Goal: Transaction & Acquisition: Download file/media

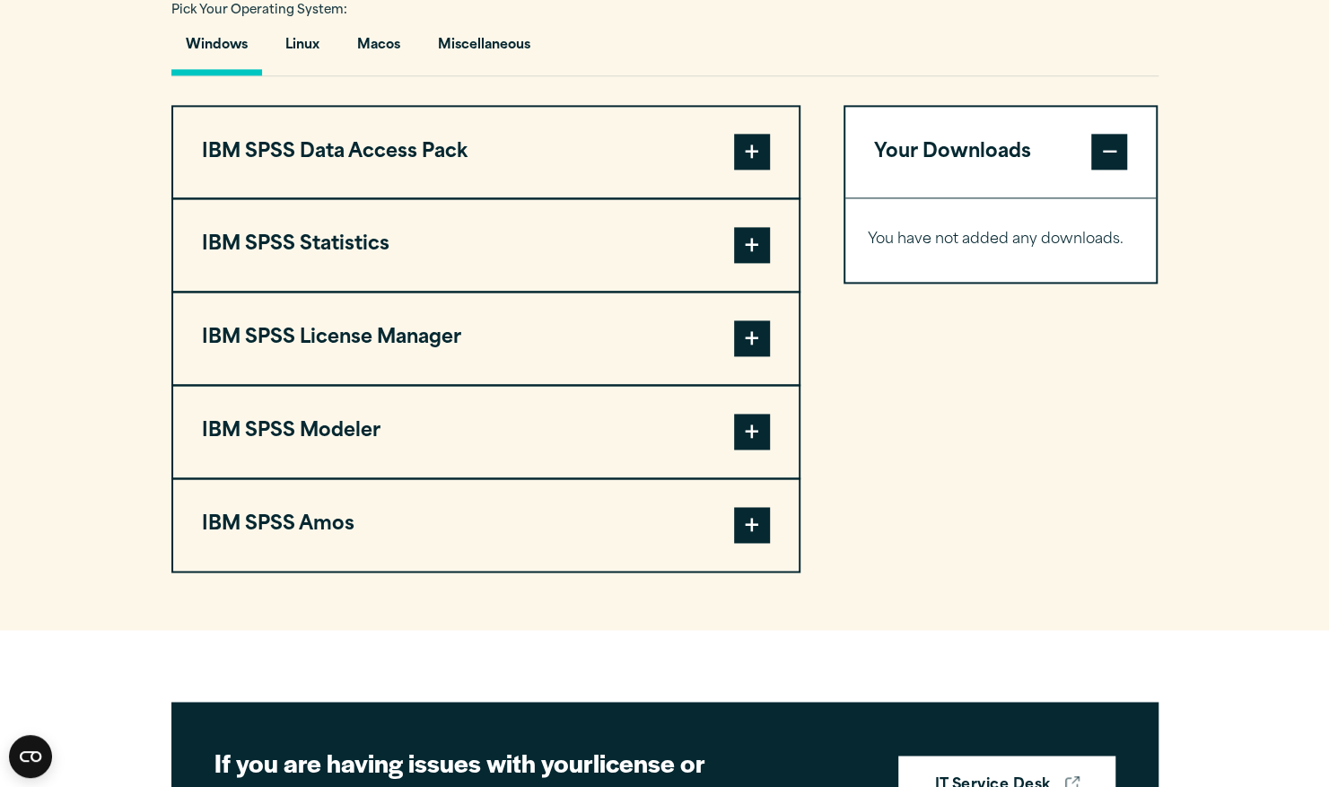
scroll to position [1318, 0]
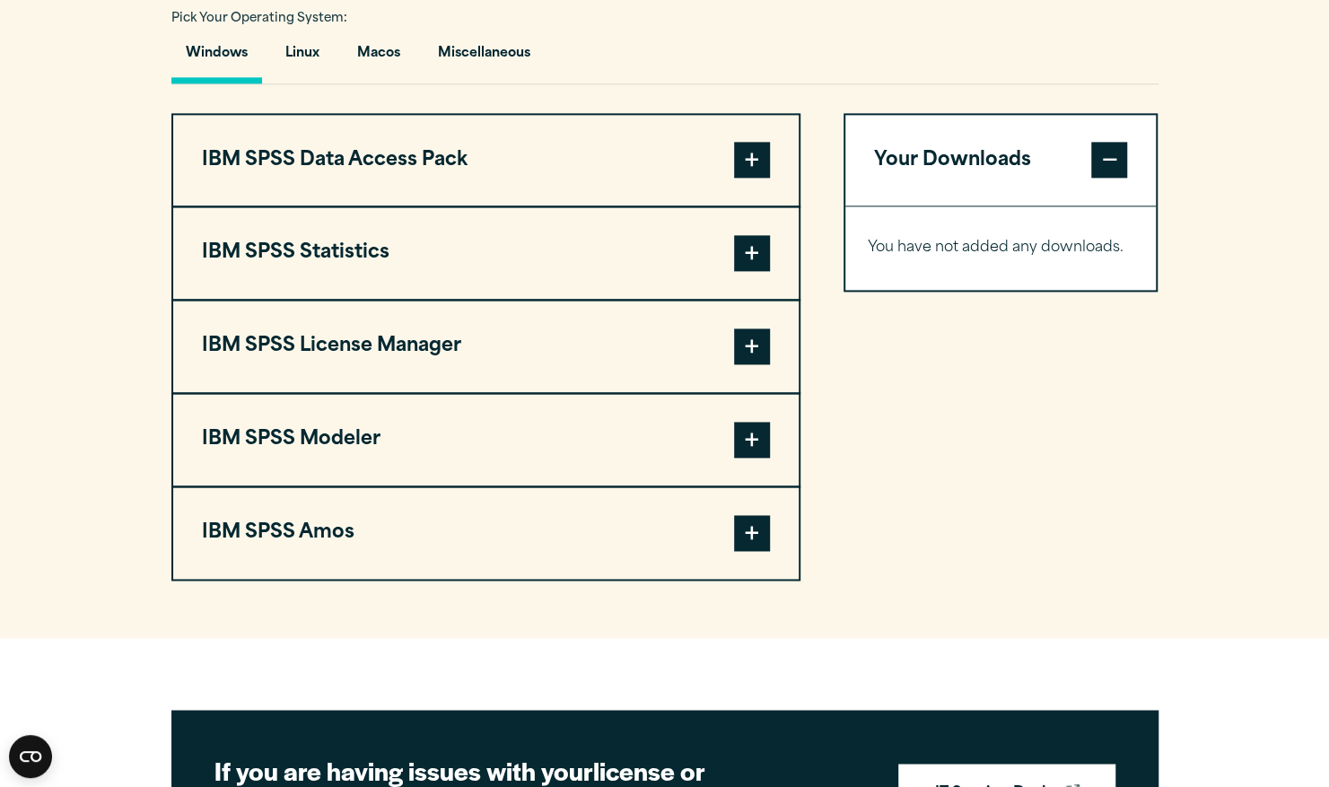
click at [748, 271] on span at bounding box center [752, 253] width 36 height 36
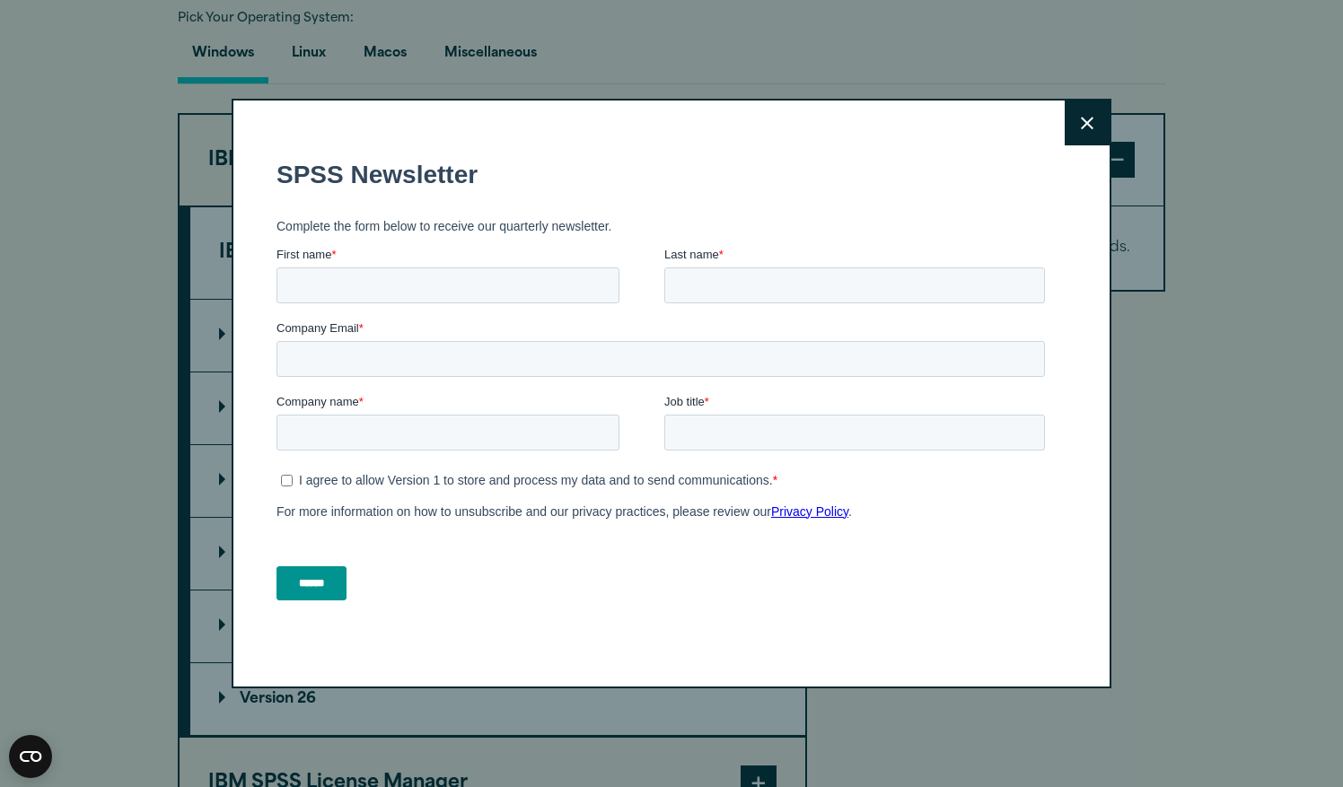
click at [1086, 117] on icon at bounding box center [1087, 123] width 13 height 13
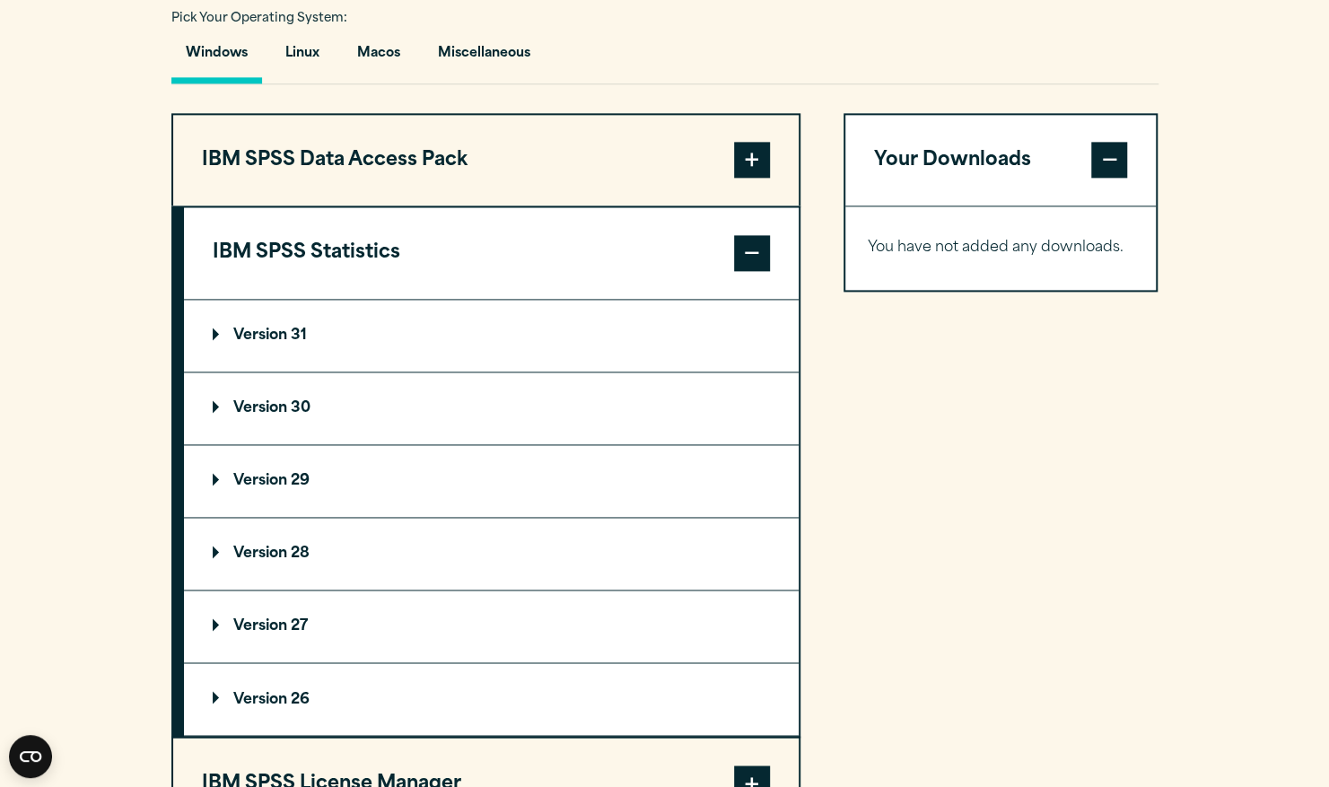
click at [214, 416] on p "Version 30" at bounding box center [262, 408] width 98 height 14
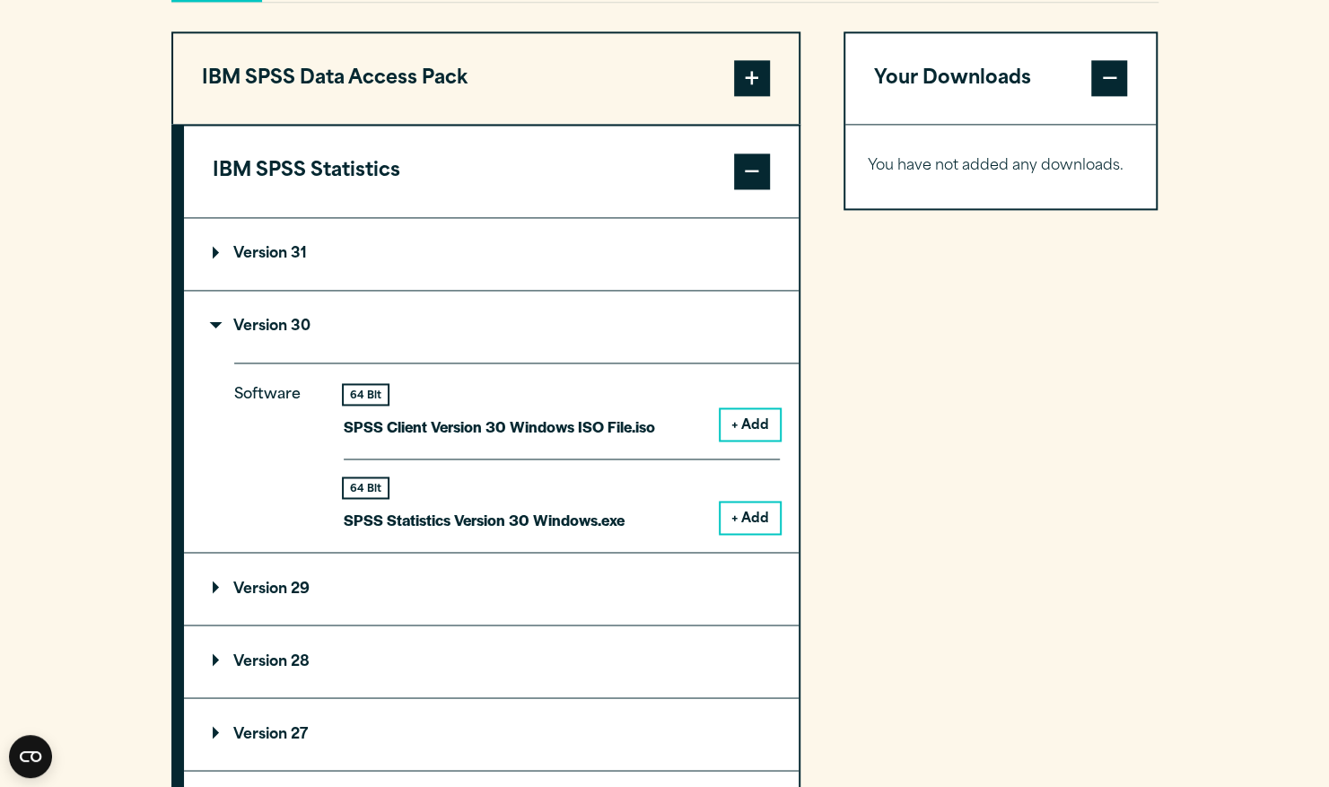
scroll to position [1401, 0]
click at [740, 532] on button "+ Add" at bounding box center [750, 517] width 59 height 31
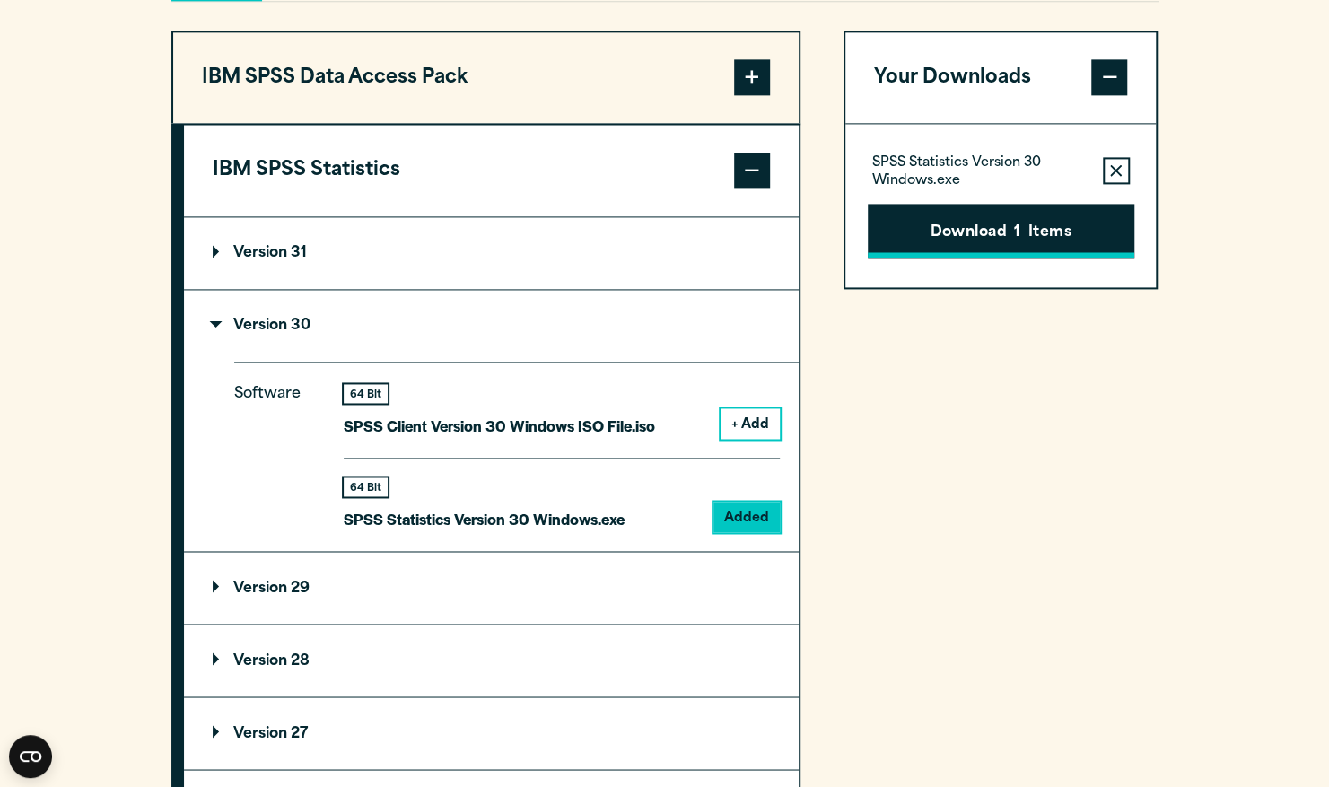
click at [1050, 259] on button "Download 1 Items" at bounding box center [1001, 232] width 267 height 56
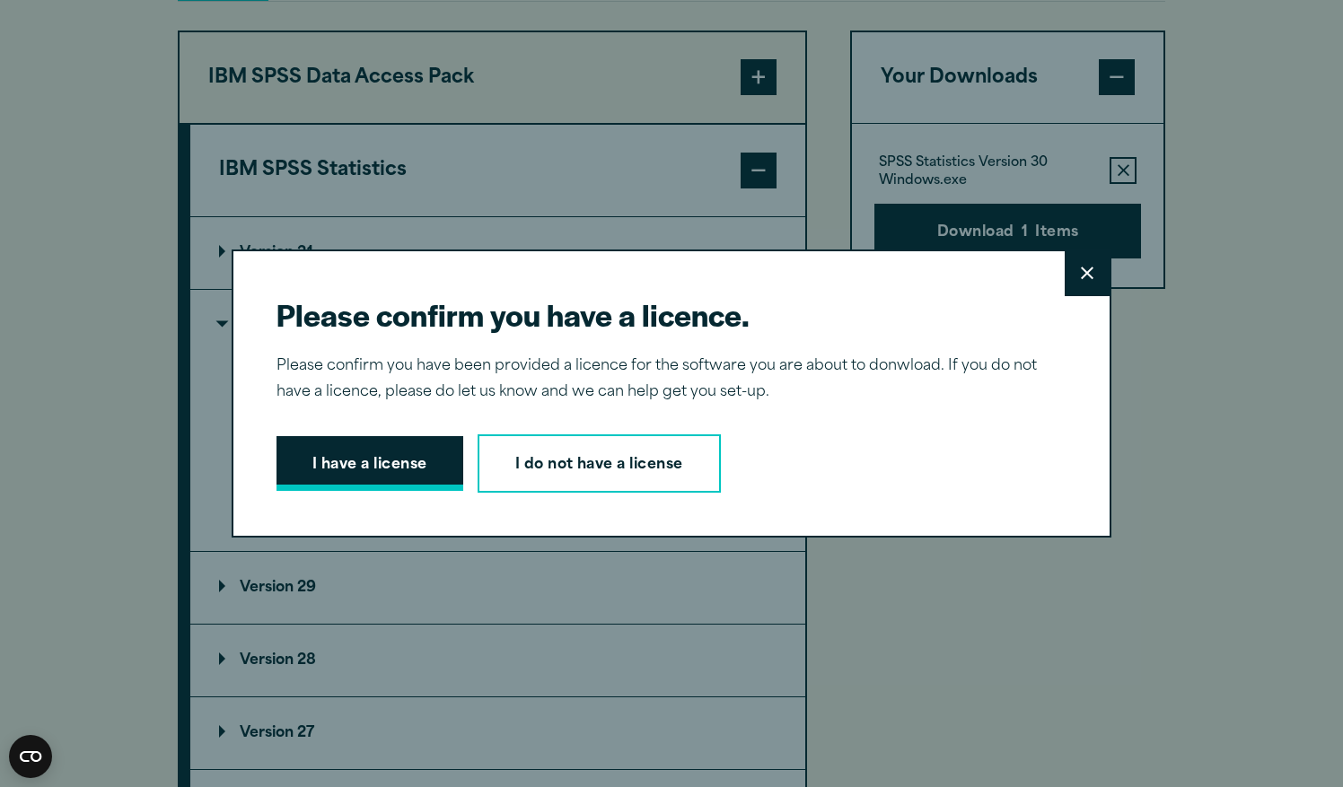
click at [374, 461] on button "I have a license" at bounding box center [369, 464] width 187 height 56
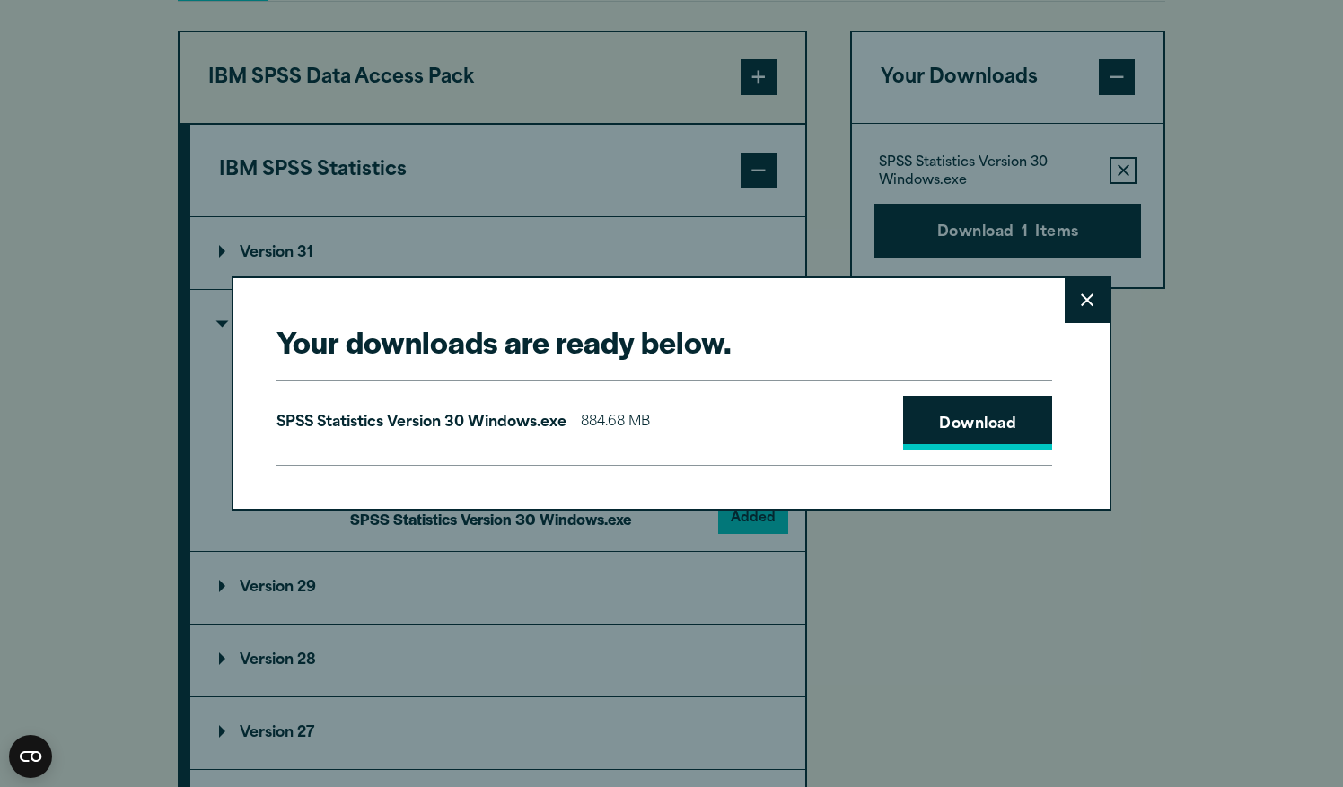
click at [968, 418] on link "Download" at bounding box center [977, 424] width 149 height 56
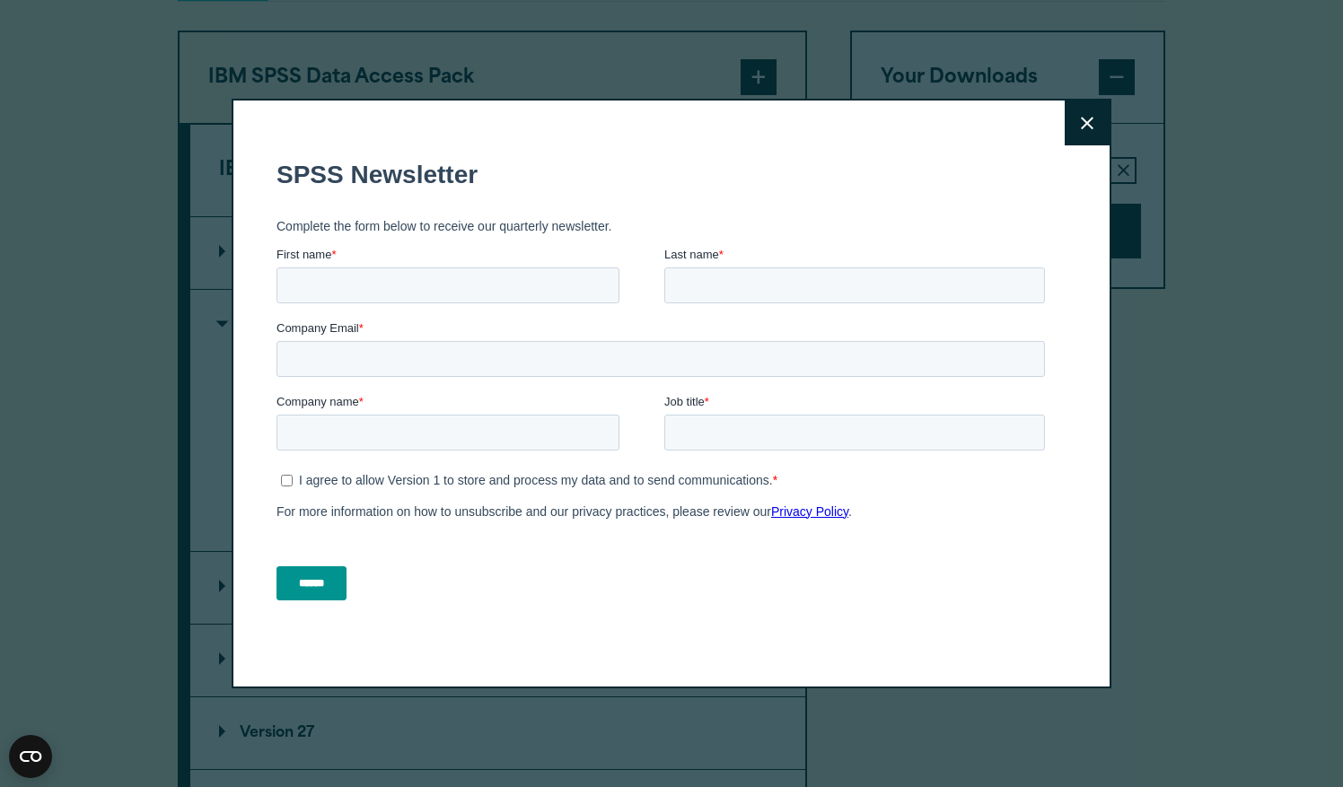
click at [1079, 133] on button "Close" at bounding box center [1086, 123] width 45 height 45
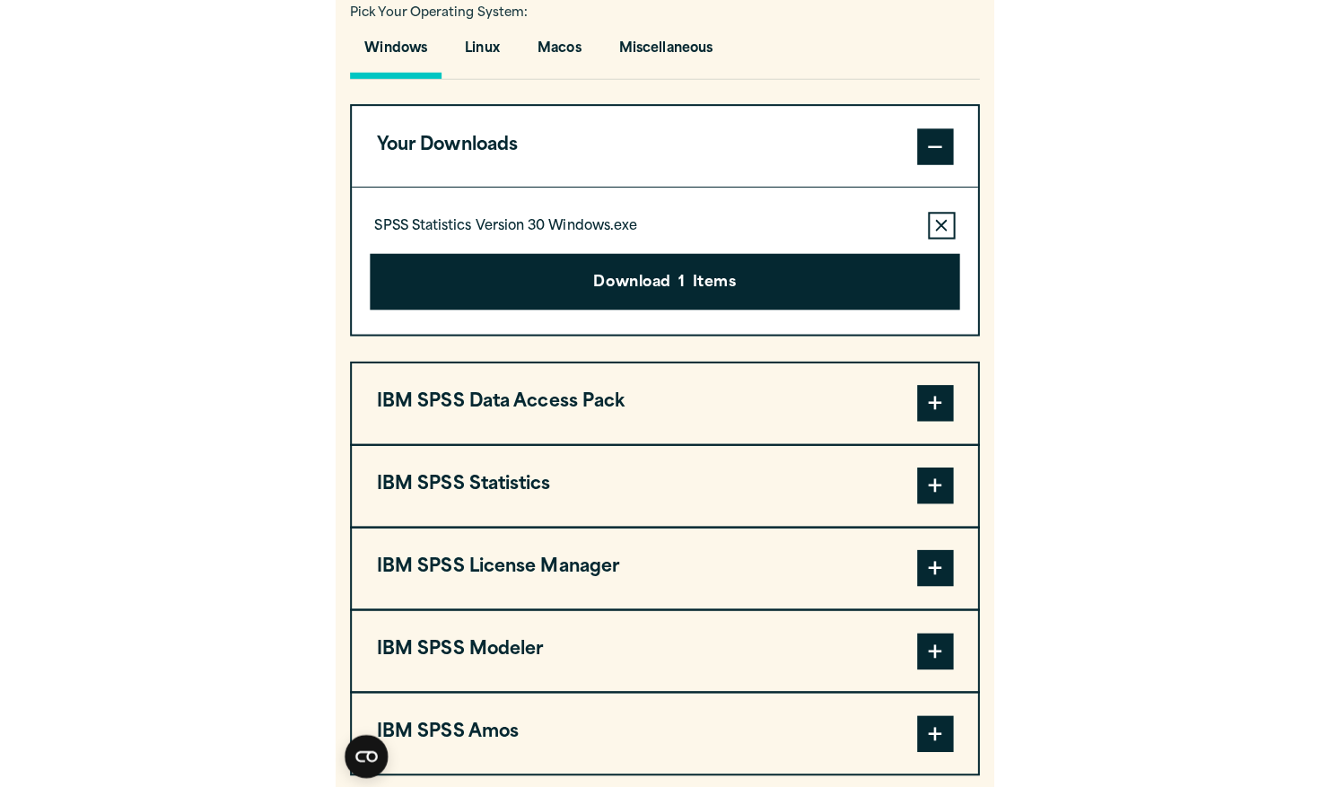
scroll to position [1301, 0]
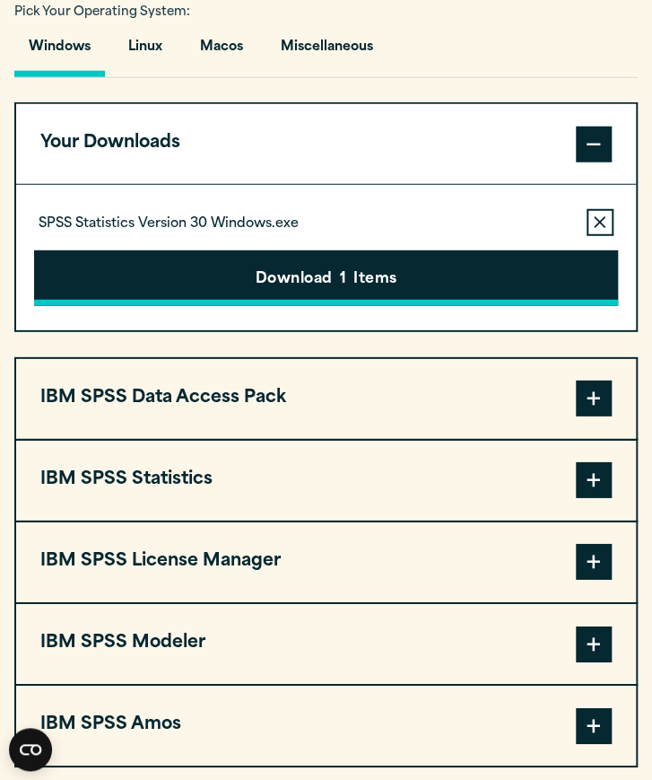
click at [452, 265] on button "Download 1 Items" at bounding box center [326, 278] width 584 height 56
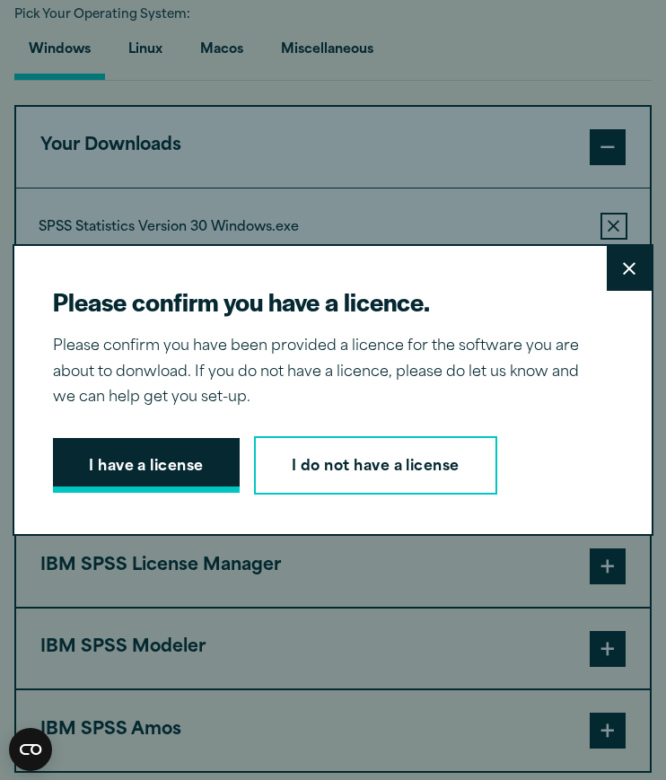
click at [160, 455] on button "I have a license" at bounding box center [146, 466] width 187 height 56
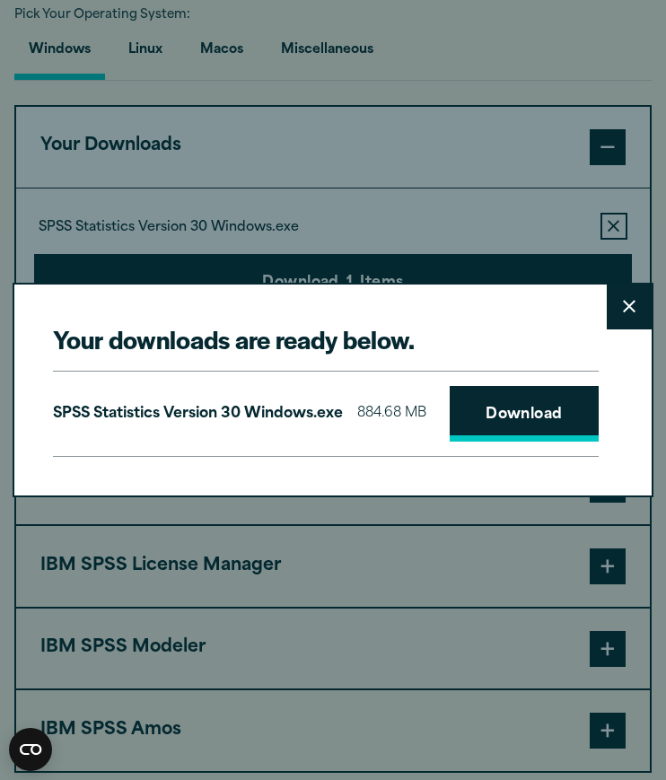
click at [450, 442] on link "Download" at bounding box center [524, 414] width 149 height 56
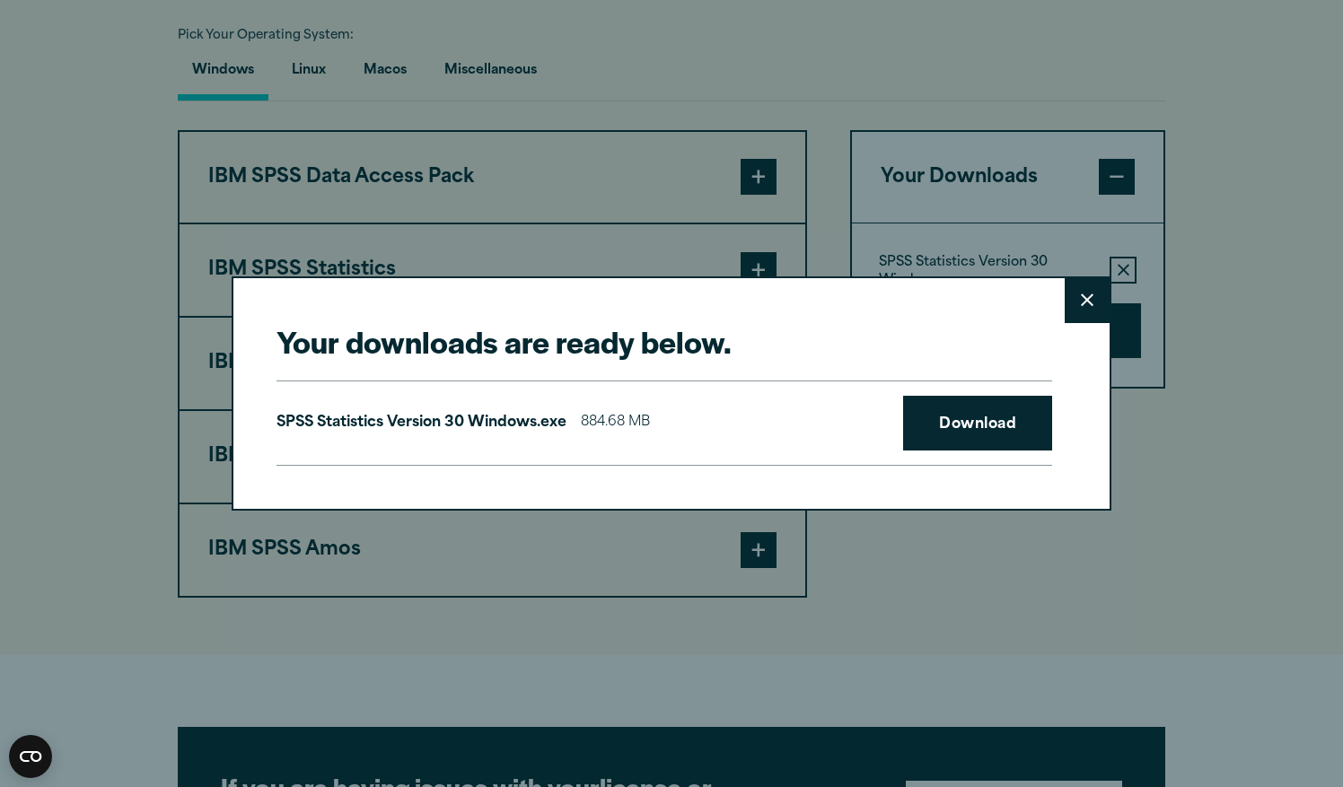
click at [652, 293] on icon at bounding box center [1087, 299] width 13 height 13
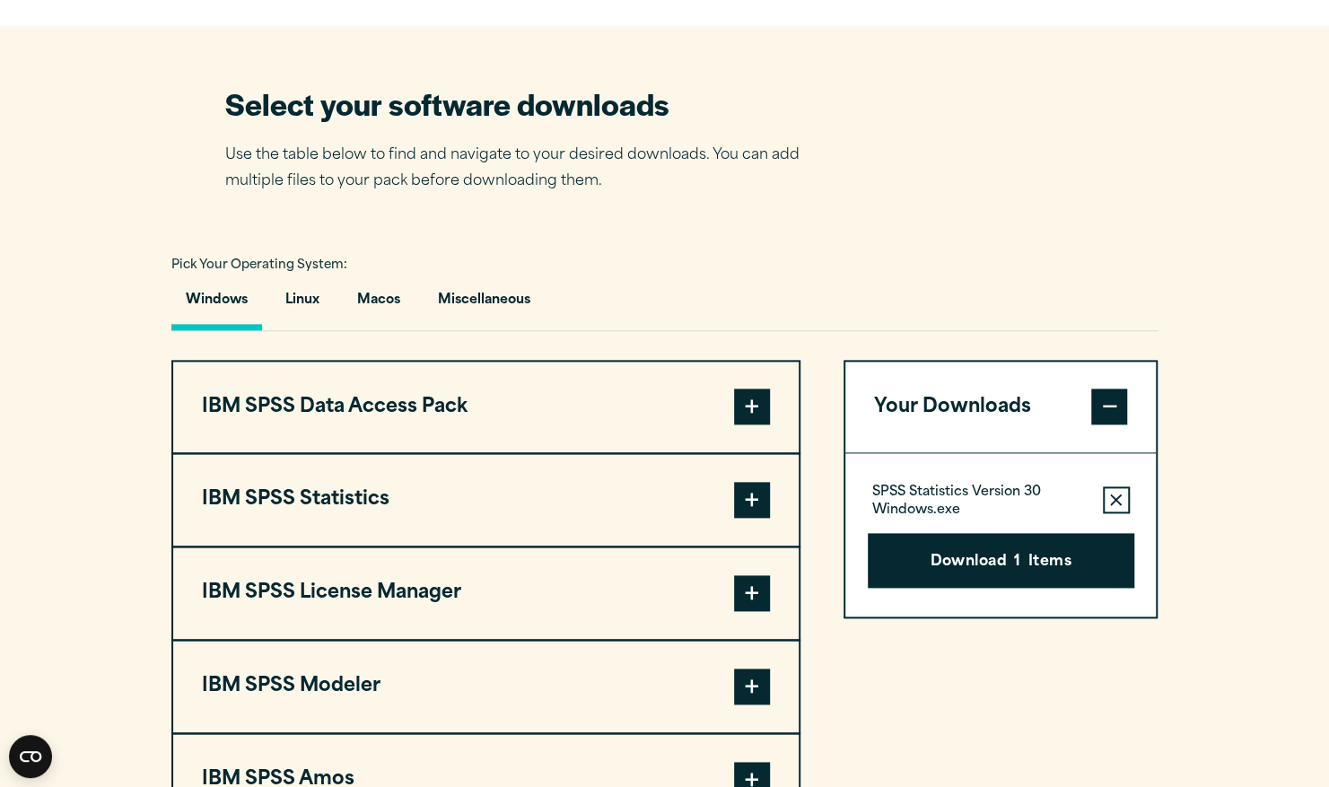
scroll to position [1046, 0]
